Goal: Task Accomplishment & Management: Manage account settings

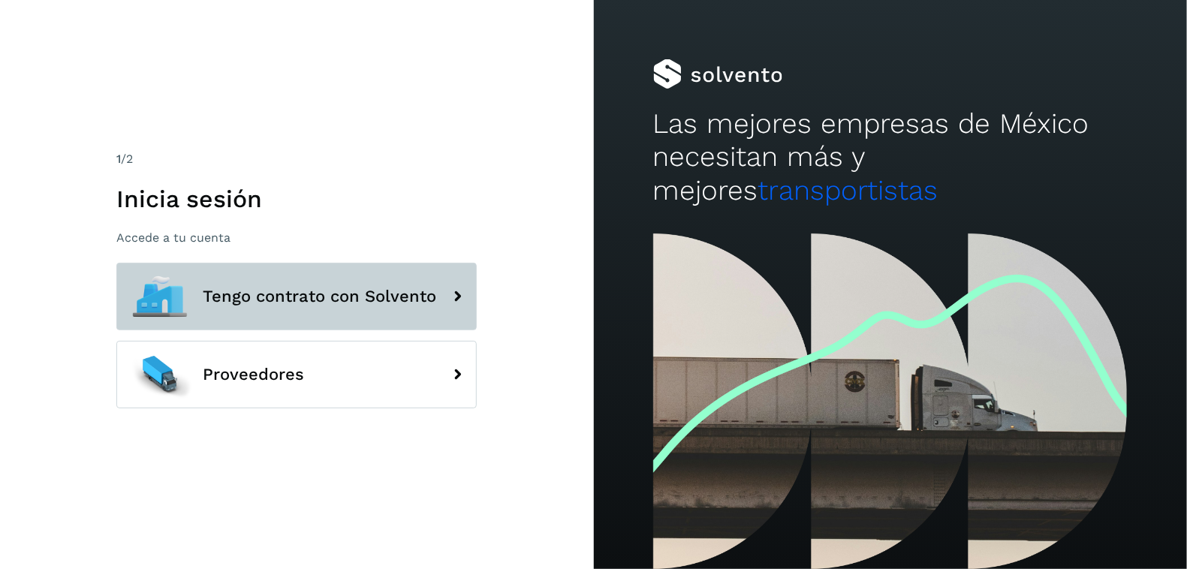
drag, startPoint x: 0, startPoint y: 0, endPoint x: 366, endPoint y: 291, distance: 467.7
click at [370, 316] on button "Tengo contrato con Solvento" at bounding box center [296, 297] width 360 height 68
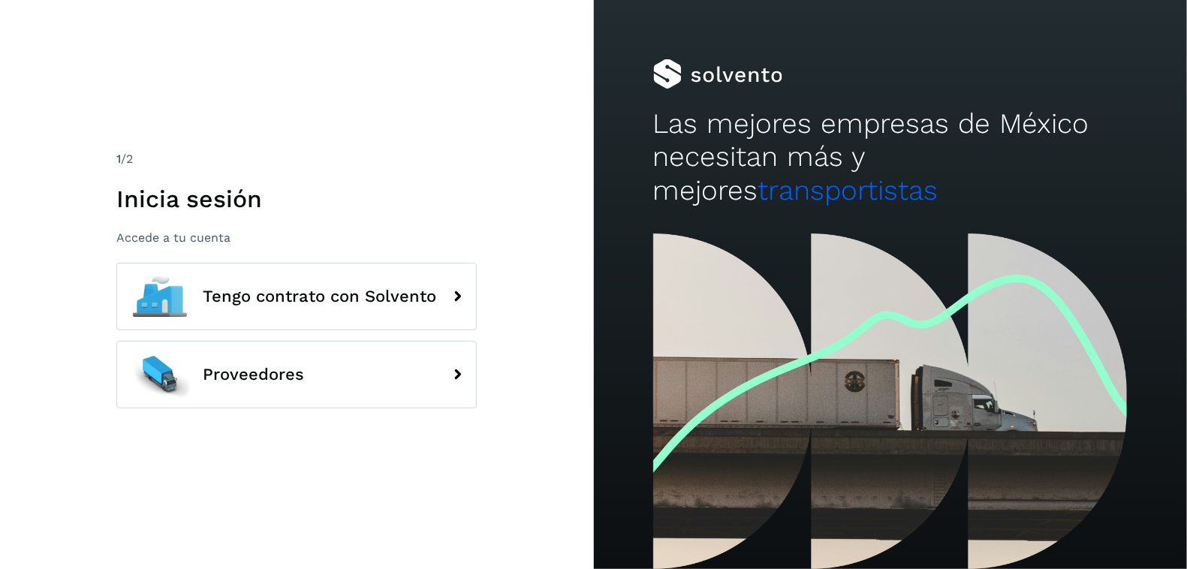
click at [366, 217] on div "1 /2 Inicia sesión Accede a tu cuenta" at bounding box center [296, 197] width 360 height 95
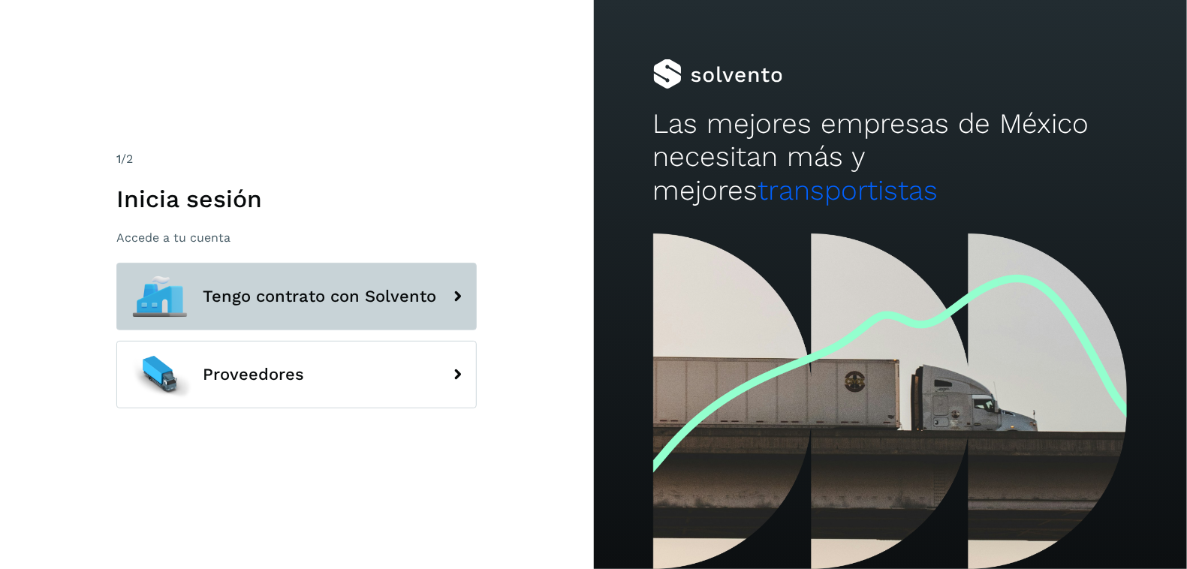
click at [348, 289] on span "Tengo contrato con Solvento" at bounding box center [320, 297] width 234 height 18
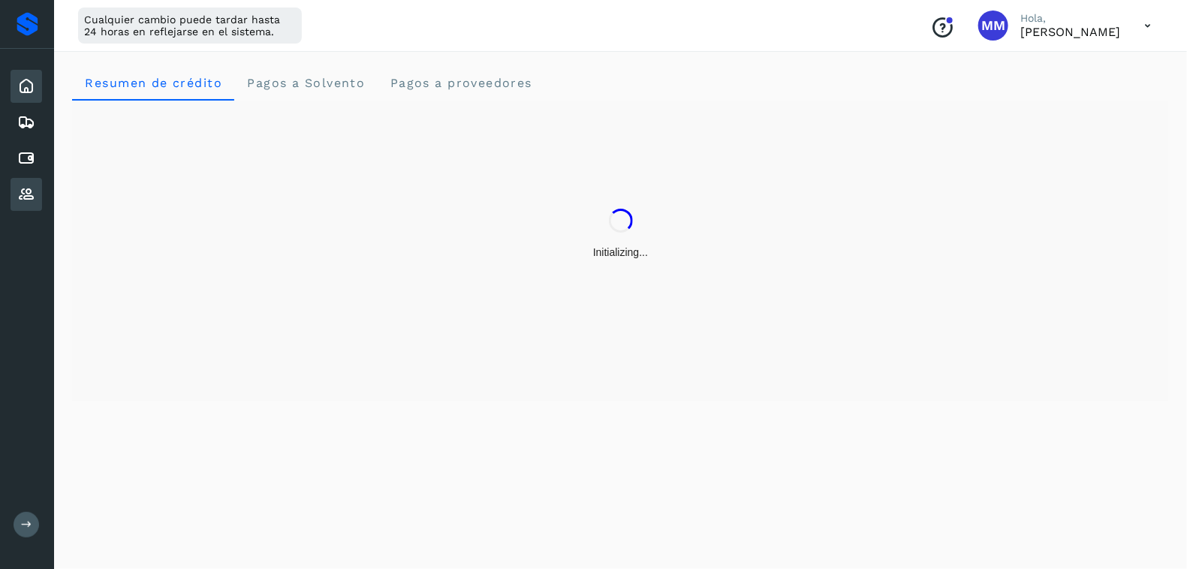
click at [23, 186] on icon at bounding box center [26, 194] width 18 height 18
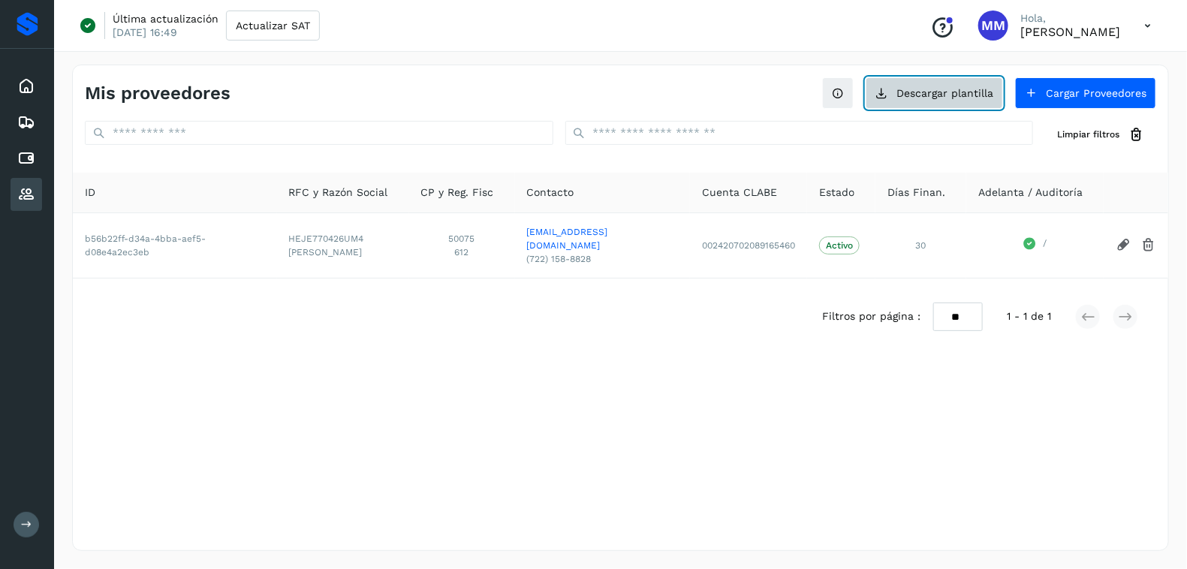
click at [952, 98] on button "Descargar plantilla" at bounding box center [934, 93] width 137 height 32
click at [866, 77] on button "Descargar plantilla" at bounding box center [934, 93] width 137 height 32
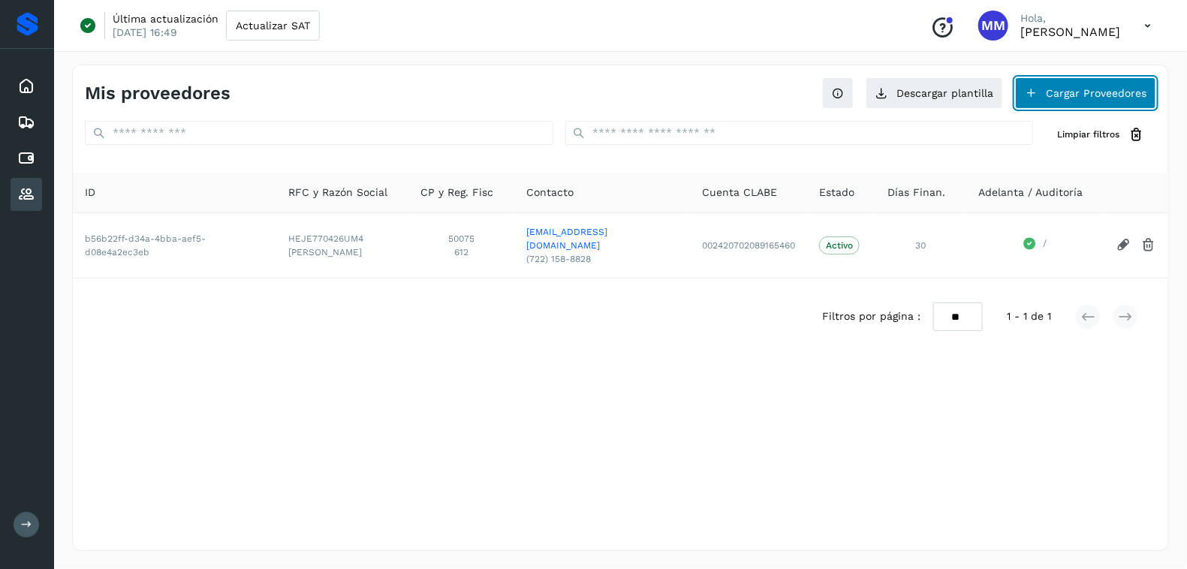
click at [1050, 94] on button "Cargar Proveedores" at bounding box center [1085, 93] width 141 height 32
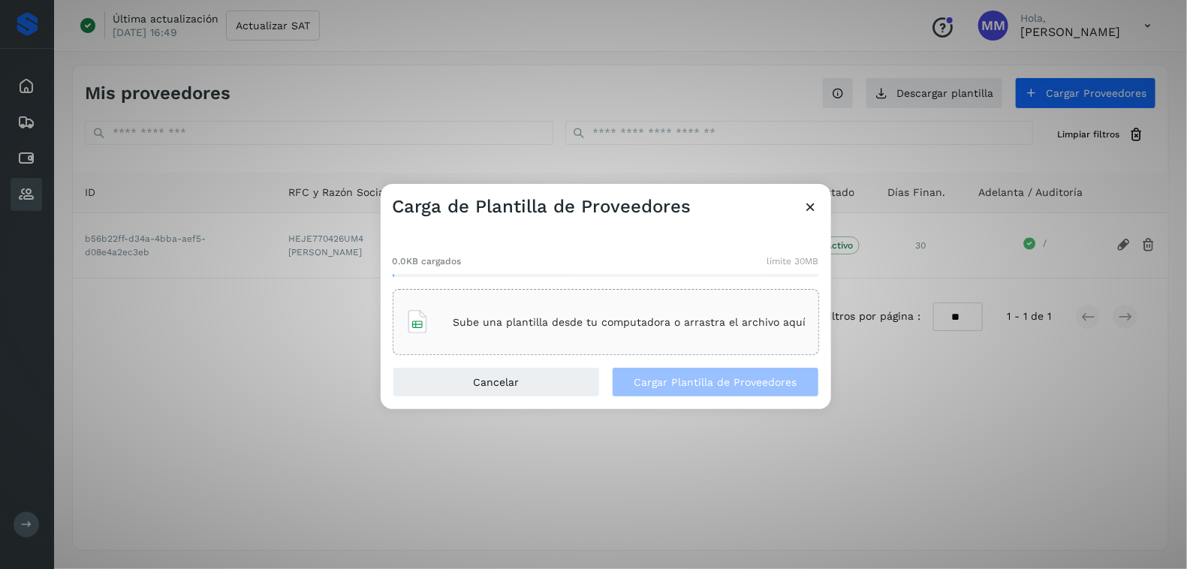
click at [536, 319] on p "Sube una plantilla desde tu computadora o arrastra el archivo aquí" at bounding box center [630, 322] width 353 height 13
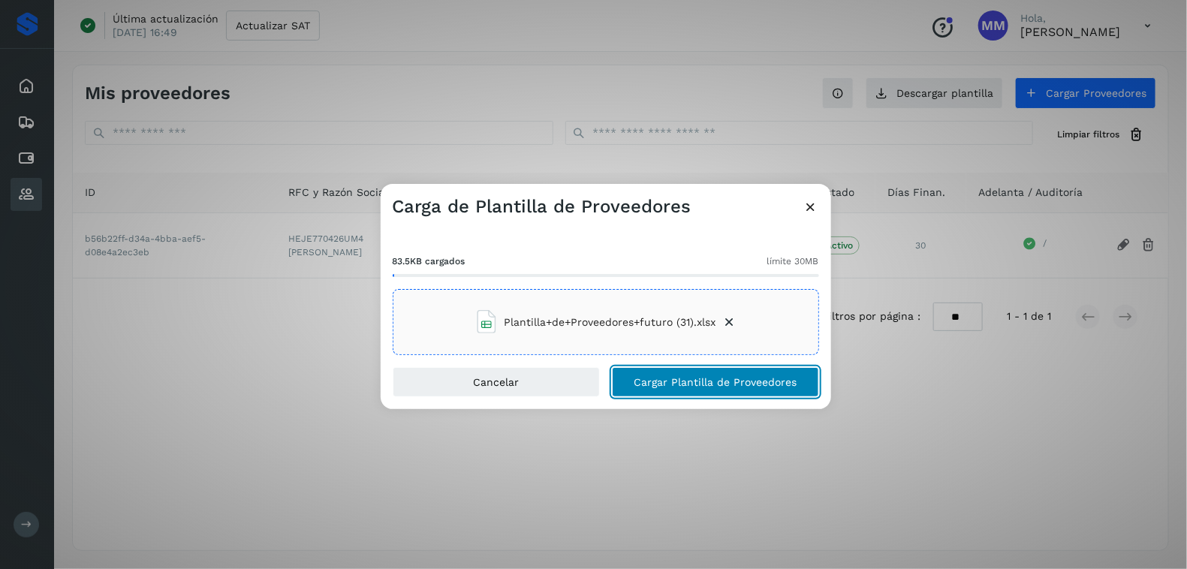
click at [671, 387] on span "Cargar Plantilla de Proveedores" at bounding box center [715, 382] width 163 height 11
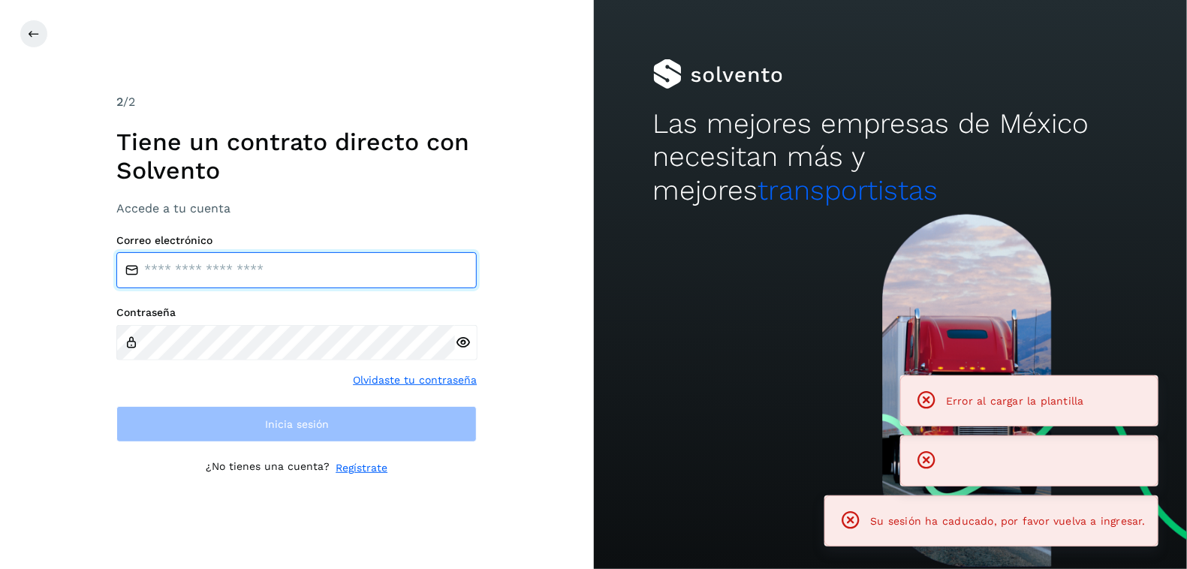
type input "**********"
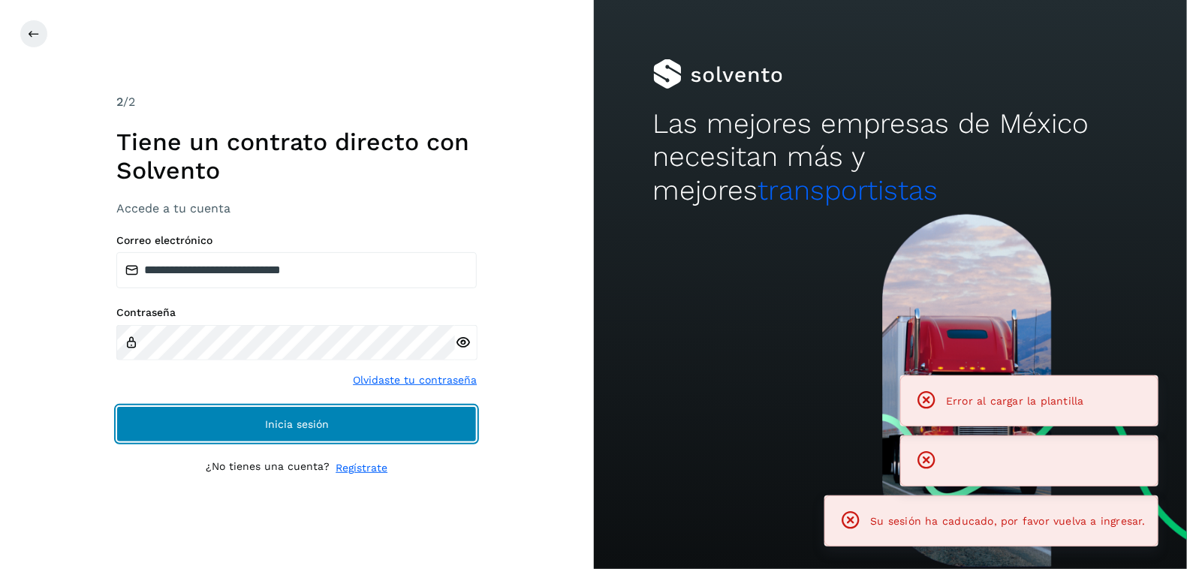
click at [288, 419] on span "Inicia sesión" at bounding box center [297, 424] width 64 height 11
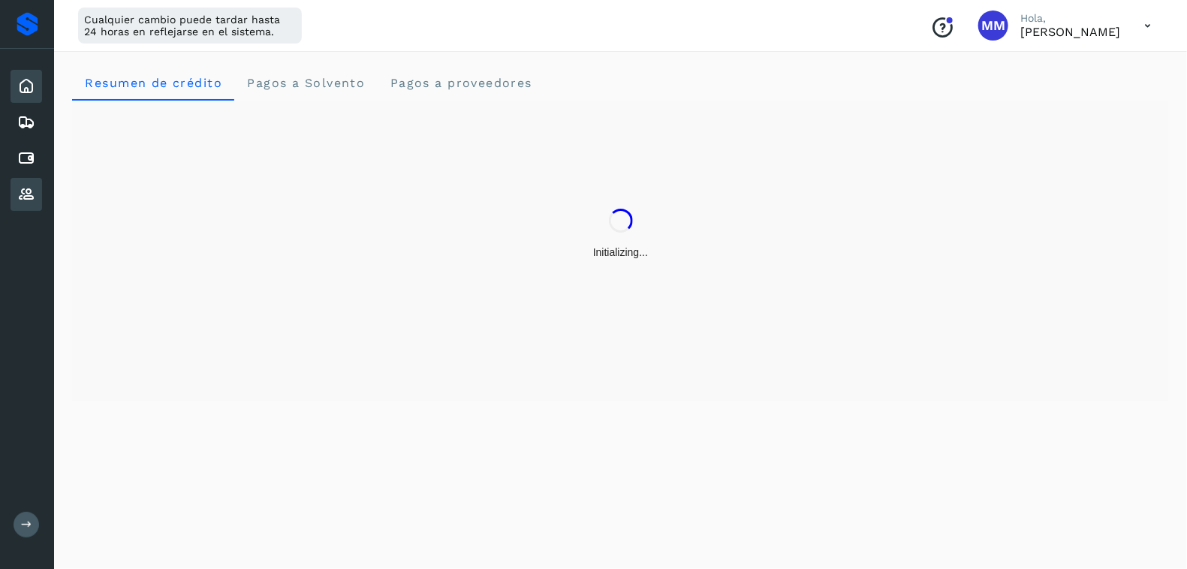
click at [22, 188] on icon at bounding box center [26, 194] width 18 height 18
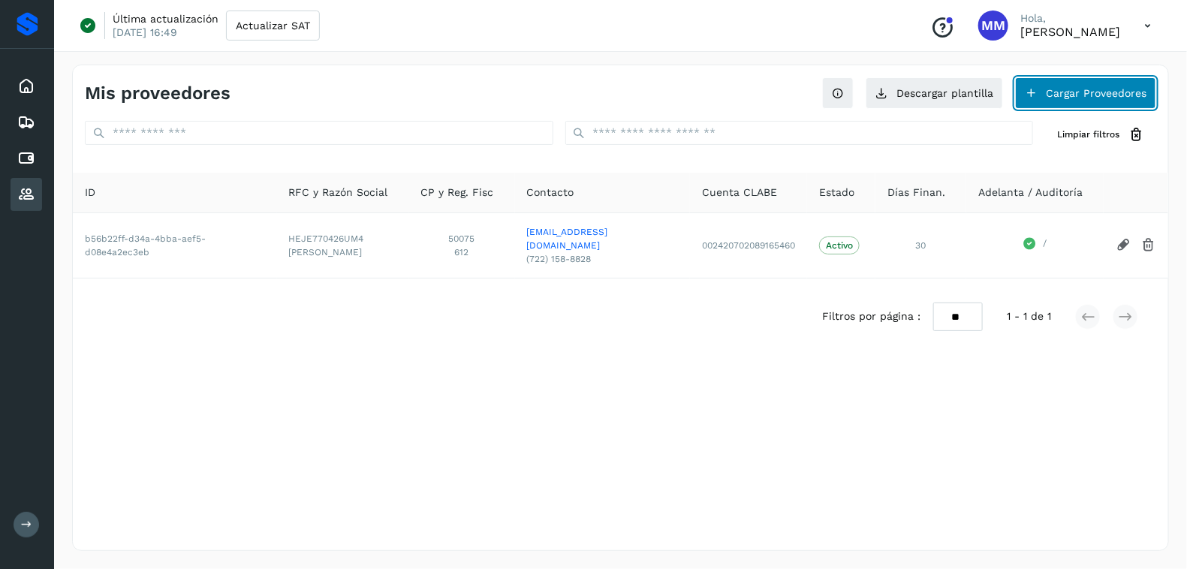
click at [1050, 90] on button "Cargar Proveedores" at bounding box center [1085, 93] width 141 height 32
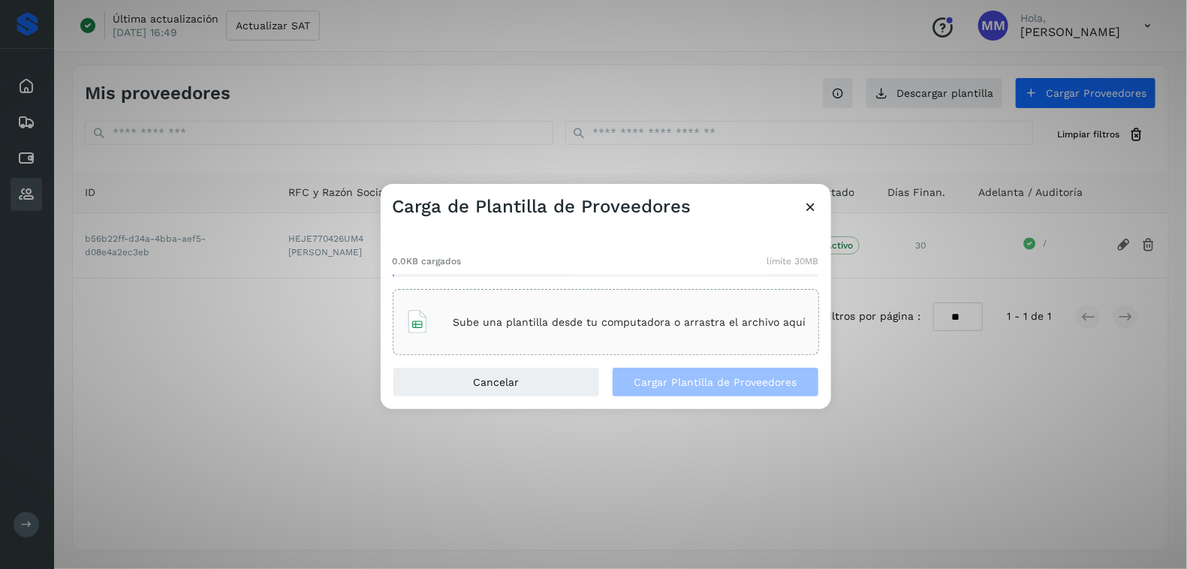
click at [505, 328] on p "Sube una plantilla desde tu computadora o arrastra el archivo aquí" at bounding box center [630, 322] width 353 height 13
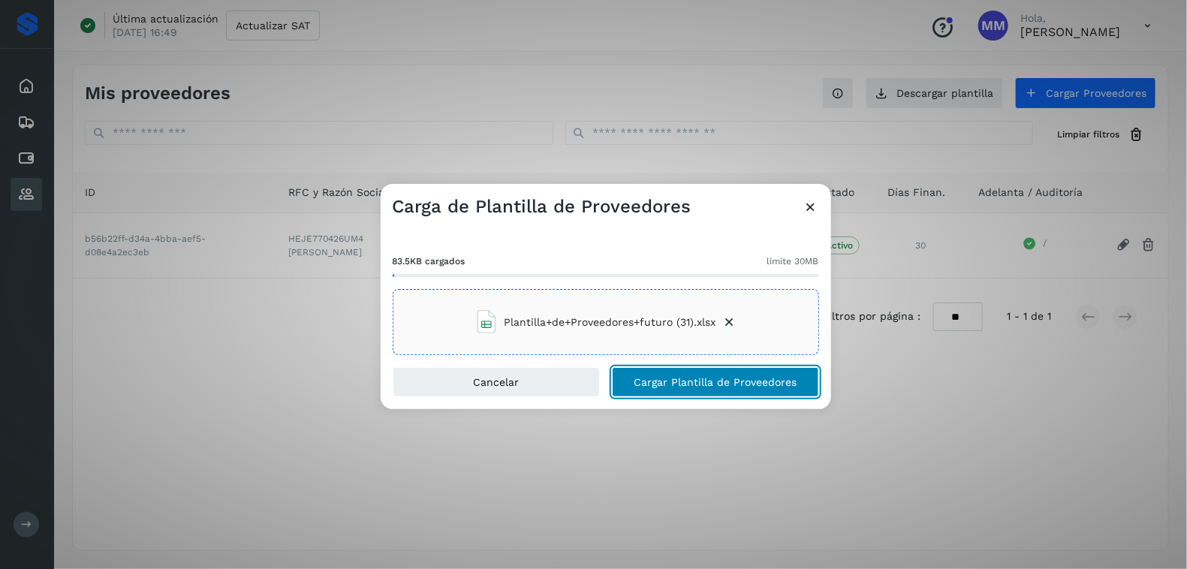
click at [683, 380] on span "Cargar Plantilla de Proveedores" at bounding box center [715, 382] width 163 height 11
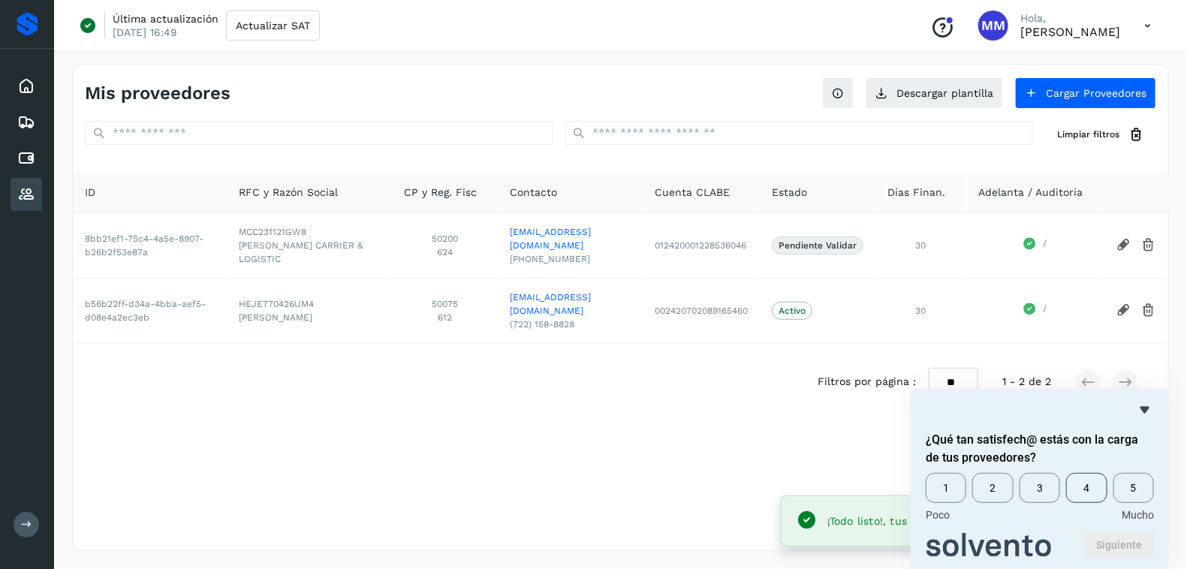
click at [1087, 489] on span "4" at bounding box center [1086, 488] width 41 height 30
click at [1112, 532] on form "¿Qué tan satisfech@ estás con la carga de tus proveedores? 1 2 3 4 5 Poco Mucho…" at bounding box center [1040, 494] width 258 height 126
click at [1113, 538] on button "Siguiente" at bounding box center [1119, 545] width 70 height 24
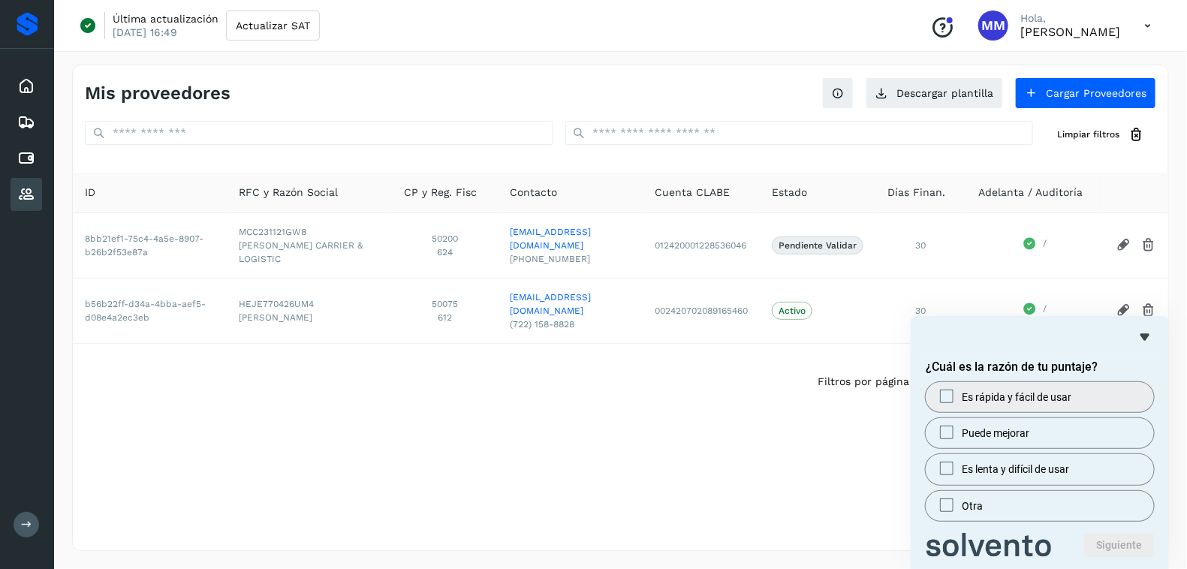
click at [1030, 402] on span "Es rápida y fácil de usar" at bounding box center [1017, 397] width 110 height 15
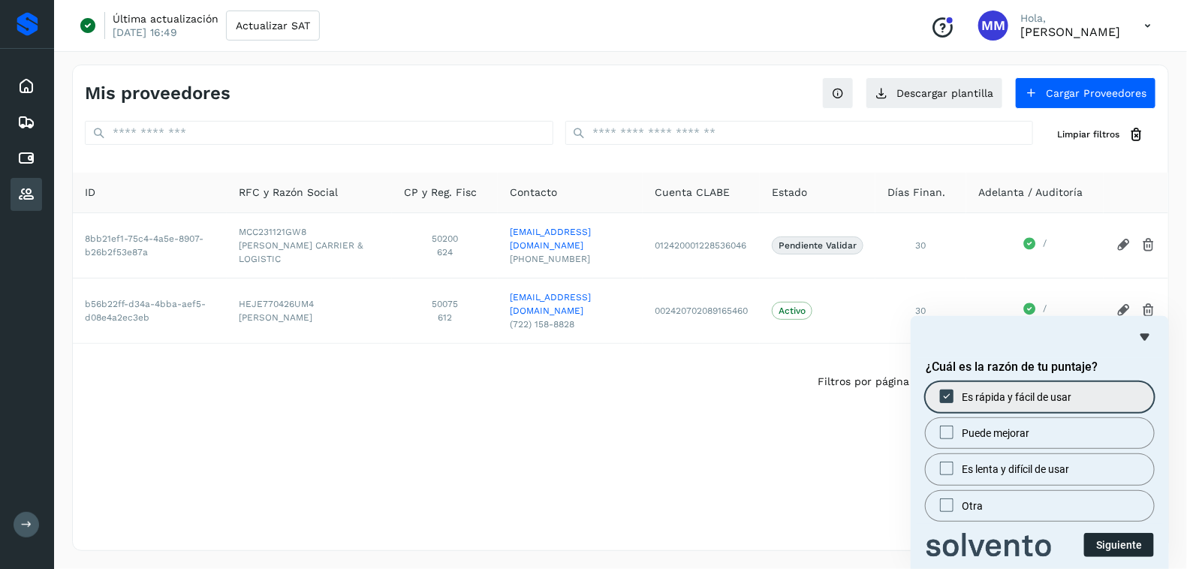
click at [1107, 546] on button "Siguiente" at bounding box center [1119, 545] width 70 height 24
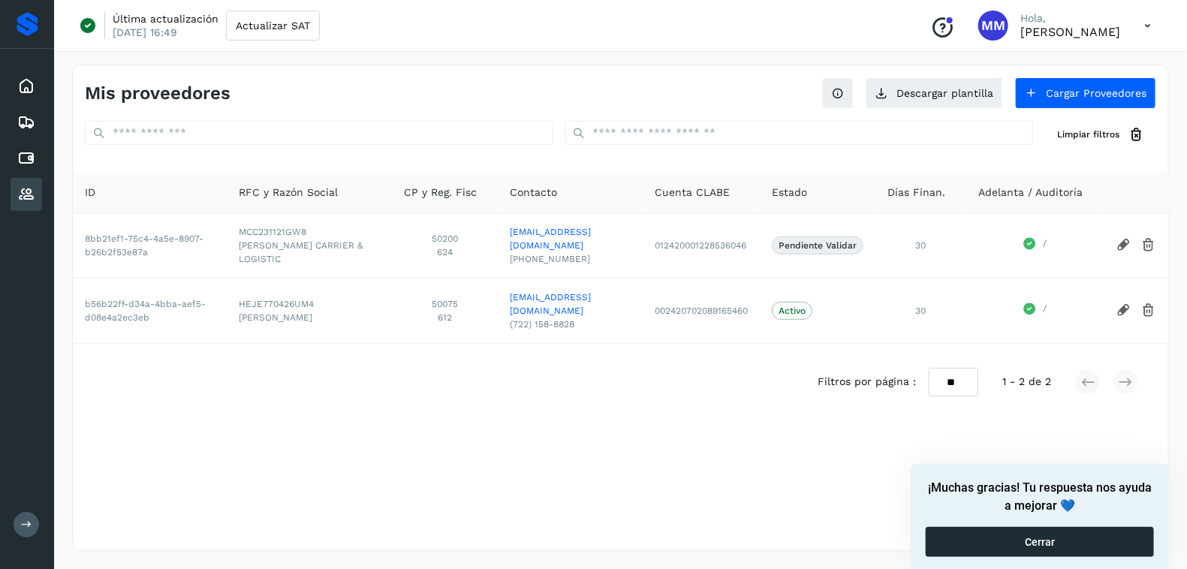
click at [1085, 541] on button "Cerrar" at bounding box center [1040, 542] width 228 height 30
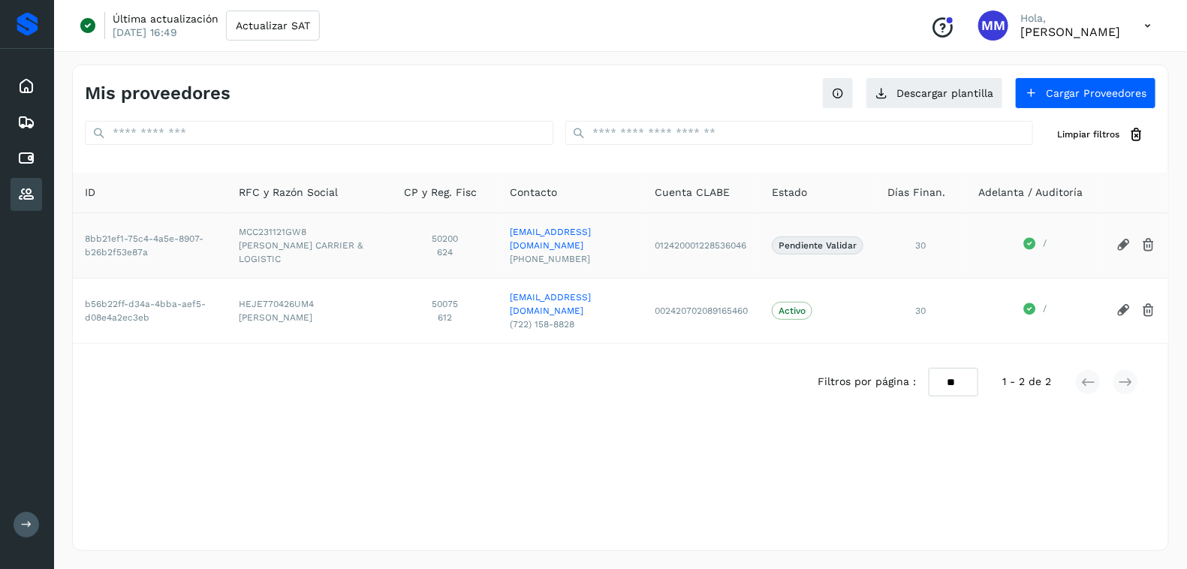
click at [833, 246] on p "Pendiente Validar" at bounding box center [818, 245] width 78 height 11
click at [808, 248] on p "Pendiente Validar" at bounding box center [818, 245] width 78 height 11
click at [18, 146] on div "Cuentas por pagar" at bounding box center [27, 158] width 32 height 33
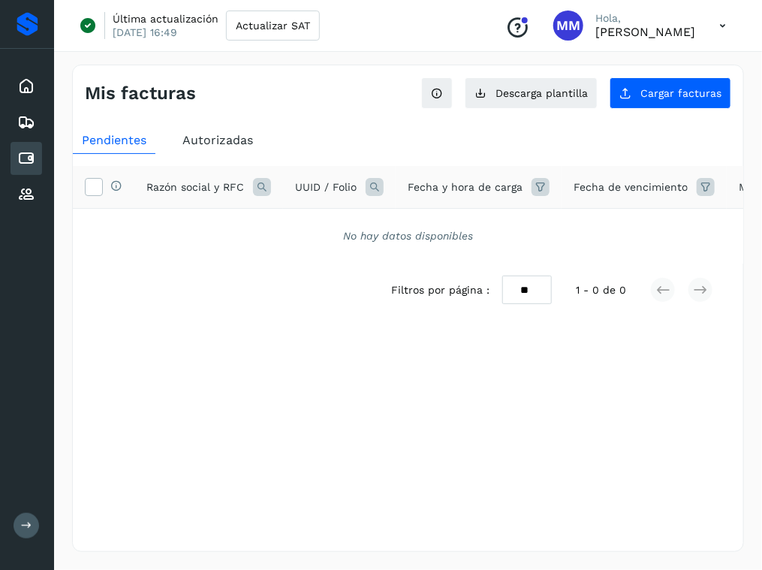
drag, startPoint x: 375, startPoint y: 369, endPoint x: 375, endPoint y: 354, distance: 15.8
click at [375, 366] on div "Selecciona una fecha" at bounding box center [408, 353] width 671 height 25
click at [652, 94] on span "Cargar facturas" at bounding box center [680, 93] width 81 height 11
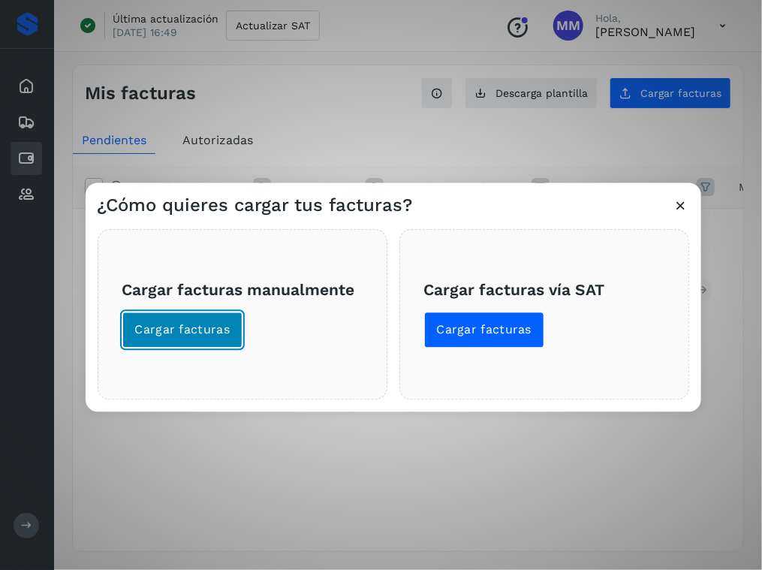
click at [213, 327] on span "Cargar facturas" at bounding box center [182, 329] width 95 height 17
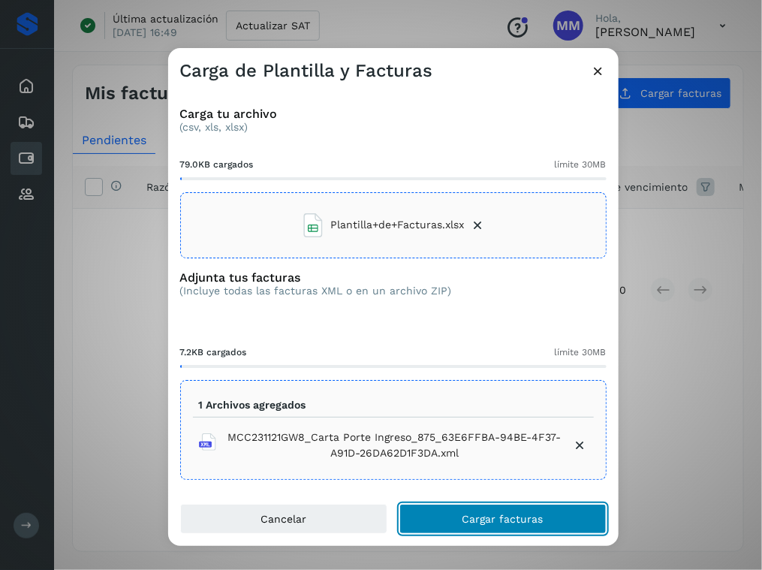
click at [491, 515] on span "Cargar facturas" at bounding box center [503, 519] width 81 height 11
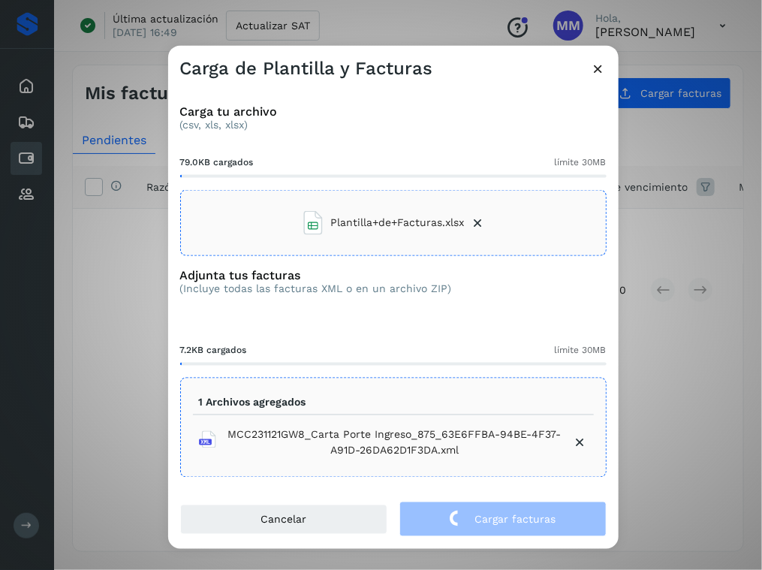
click at [709, 452] on div "Carga de Plantilla y Facturas Carga tu archivo (csv, xls, xlsx) 79.0KB cargados…" at bounding box center [381, 285] width 762 height 570
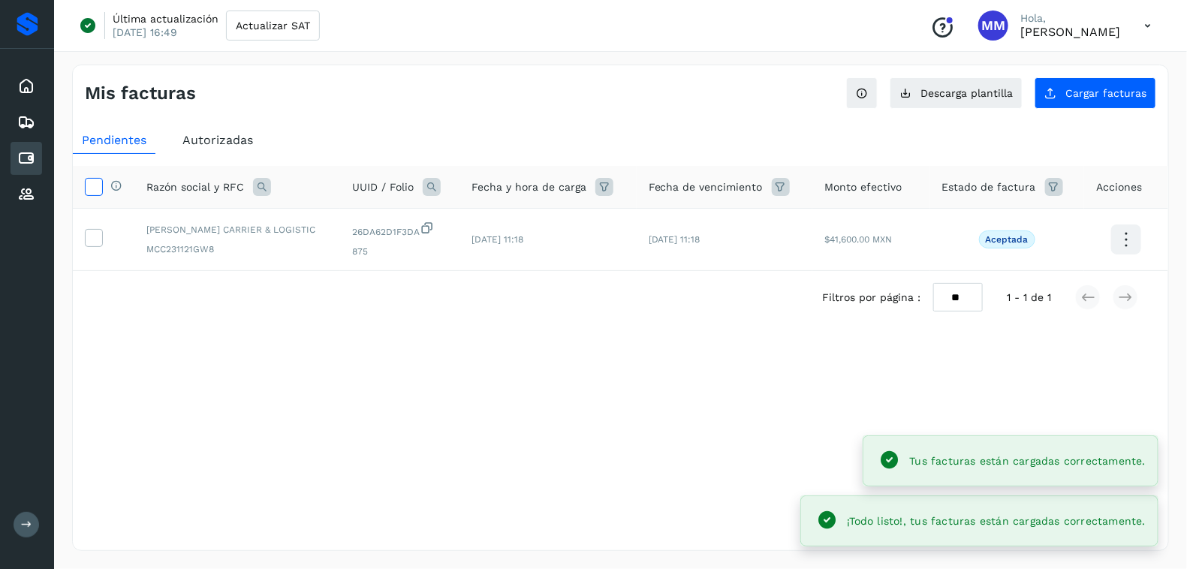
click at [92, 182] on icon at bounding box center [94, 186] width 16 height 16
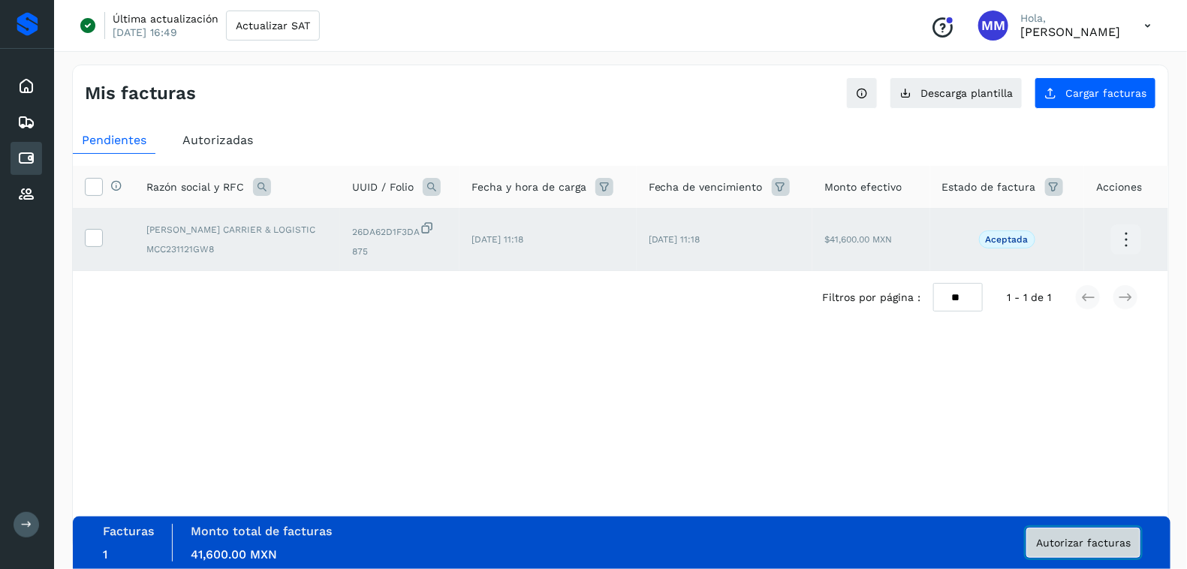
click at [1059, 538] on span "Autorizar facturas" at bounding box center [1083, 543] width 95 height 11
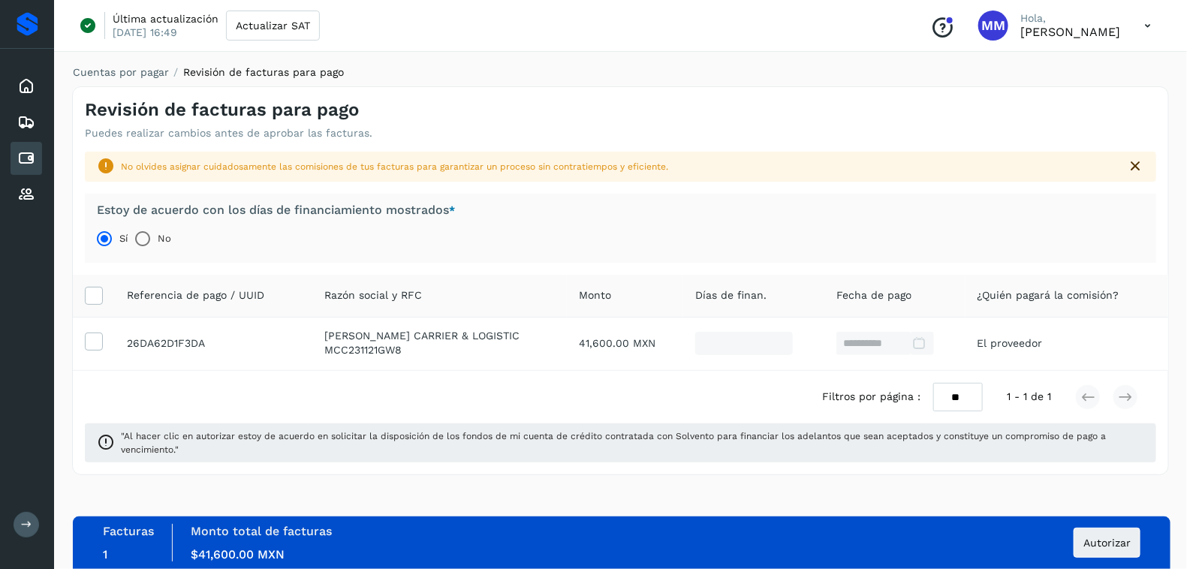
click at [1127, 527] on div "Facturas 1 Monto total de facturas Monto $41,600.00 MXN Autorizar" at bounding box center [622, 543] width 1038 height 38
click at [1126, 538] on span "Autorizar" at bounding box center [1107, 543] width 47 height 11
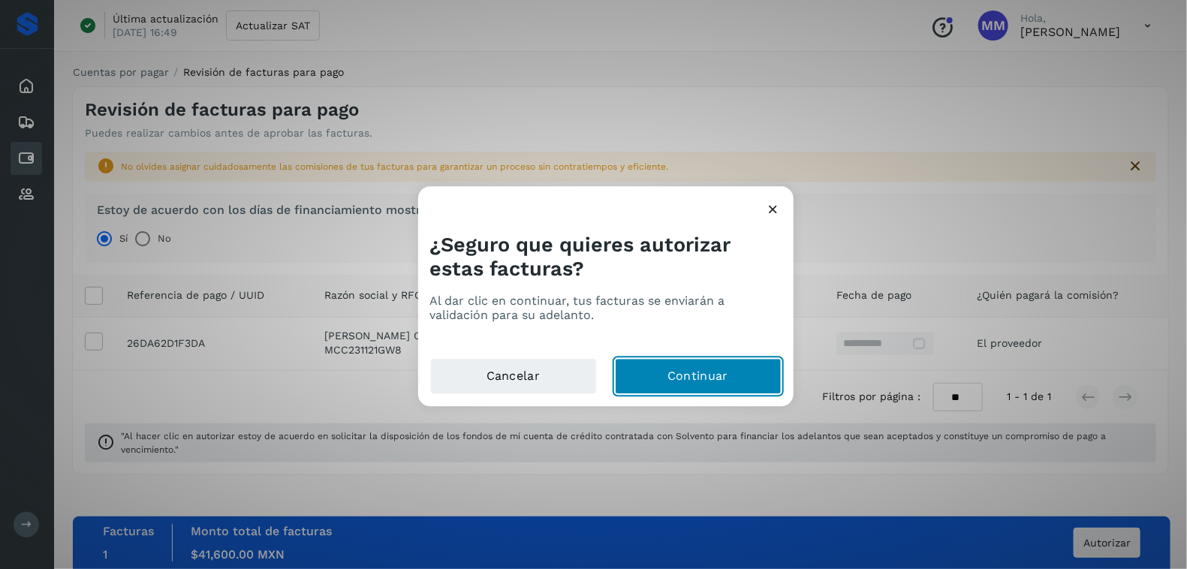
click at [725, 369] on button "Continuar" at bounding box center [698, 377] width 167 height 36
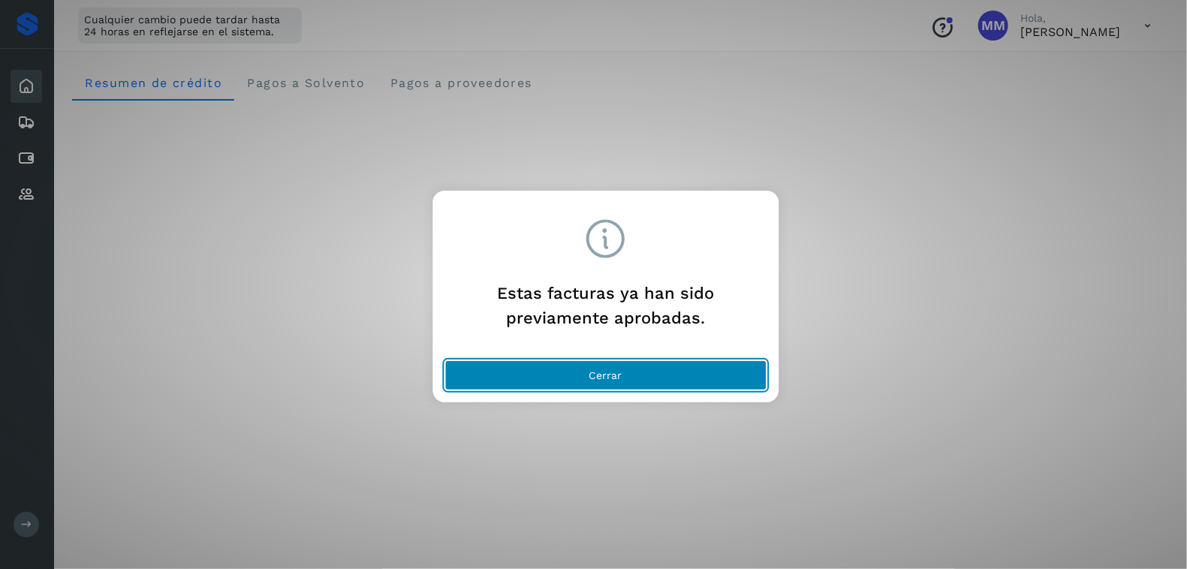
click at [518, 387] on button "Cerrar" at bounding box center [606, 375] width 322 height 30
click at [633, 368] on button "Cerrar" at bounding box center [606, 375] width 322 height 30
click at [499, 366] on button "Cerrar" at bounding box center [606, 375] width 322 height 30
